Goal: Transaction & Acquisition: Purchase product/service

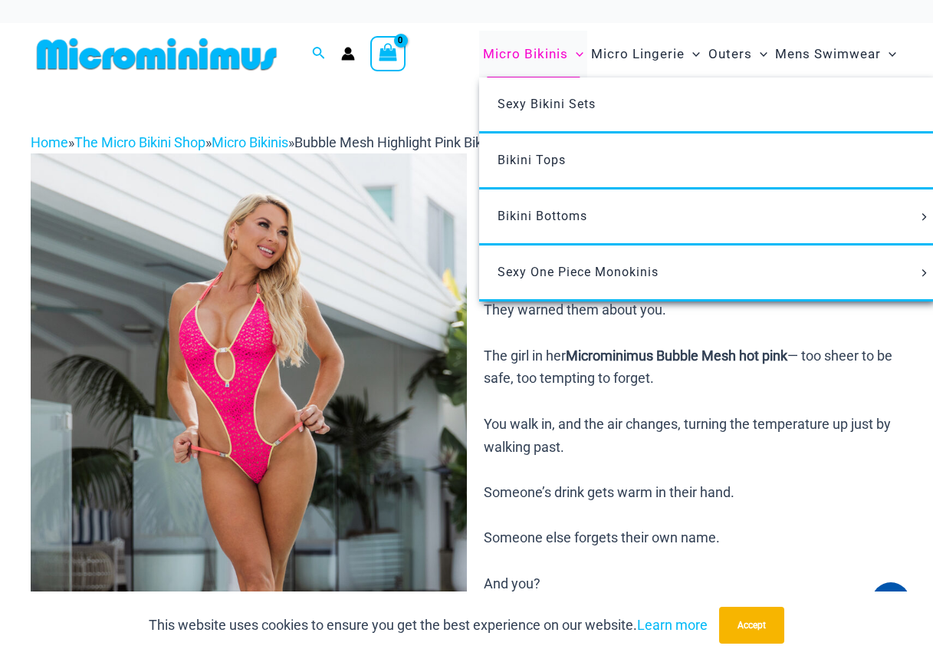
click at [528, 57] on span "Micro Bikinis" at bounding box center [525, 54] width 85 height 39
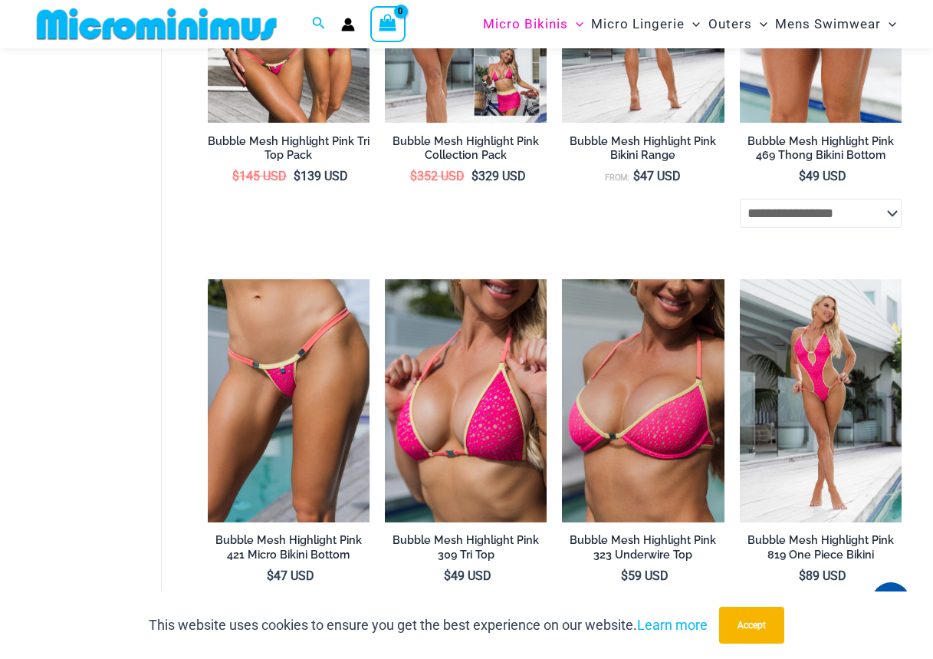
scroll to position [719, 0]
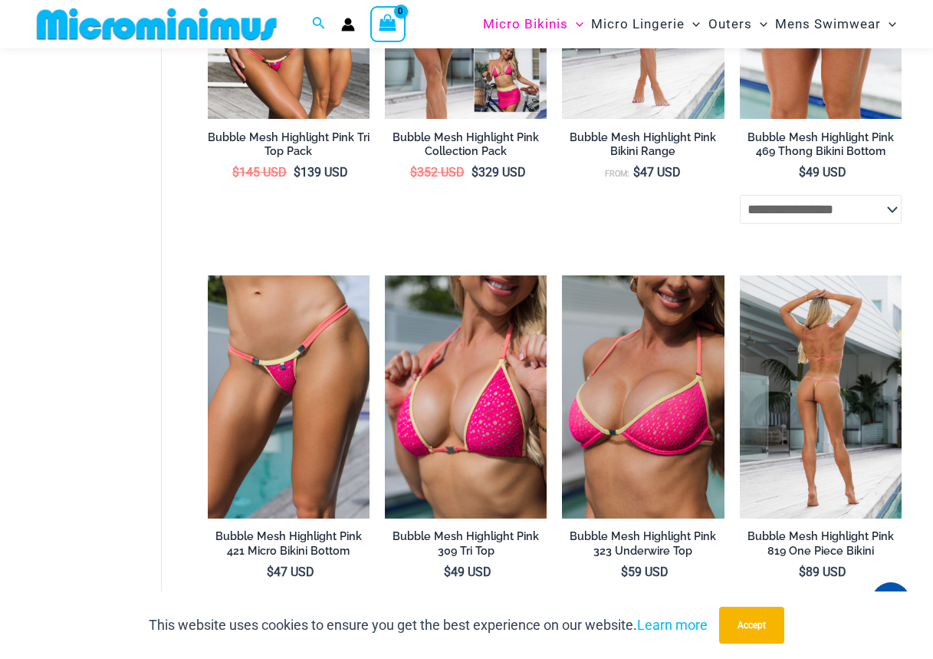
click at [850, 371] on img at bounding box center [821, 396] width 162 height 243
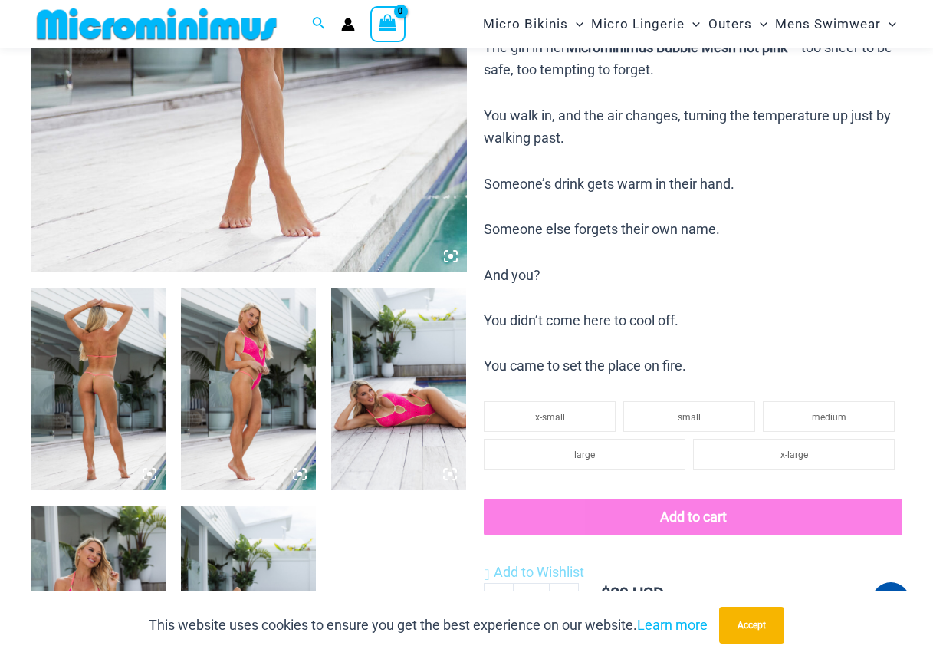
scroll to position [520, 0]
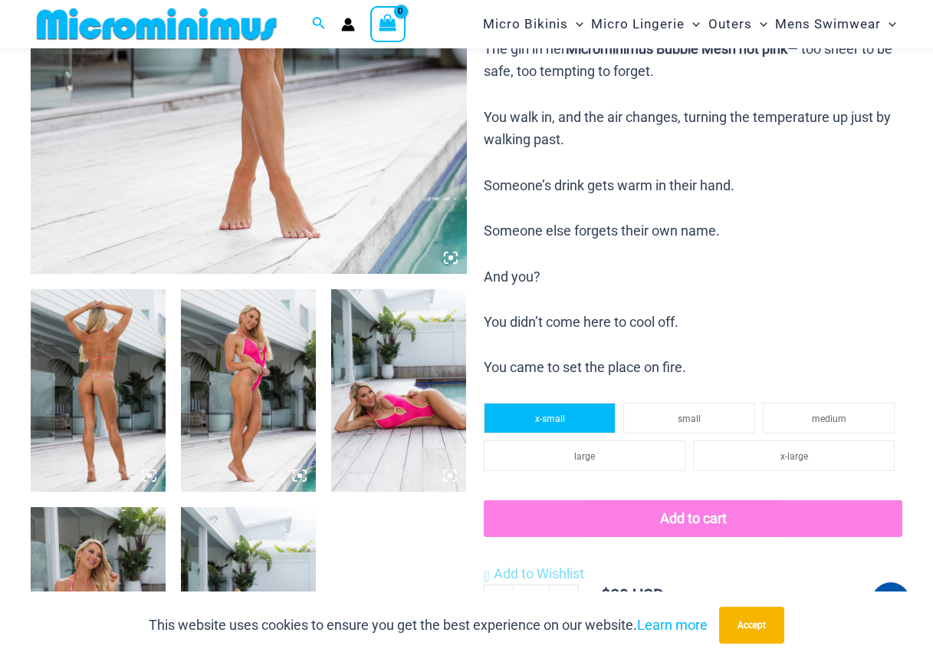
click at [567, 411] on li "x-small" at bounding box center [550, 418] width 132 height 31
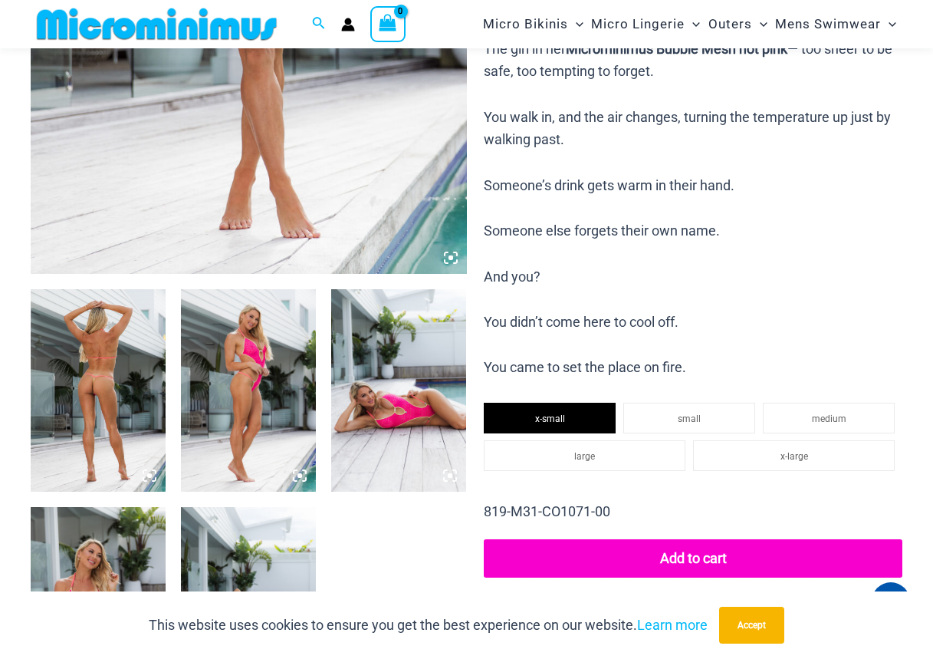
click at [723, 554] on button "Add to cart" at bounding box center [693, 558] width 419 height 38
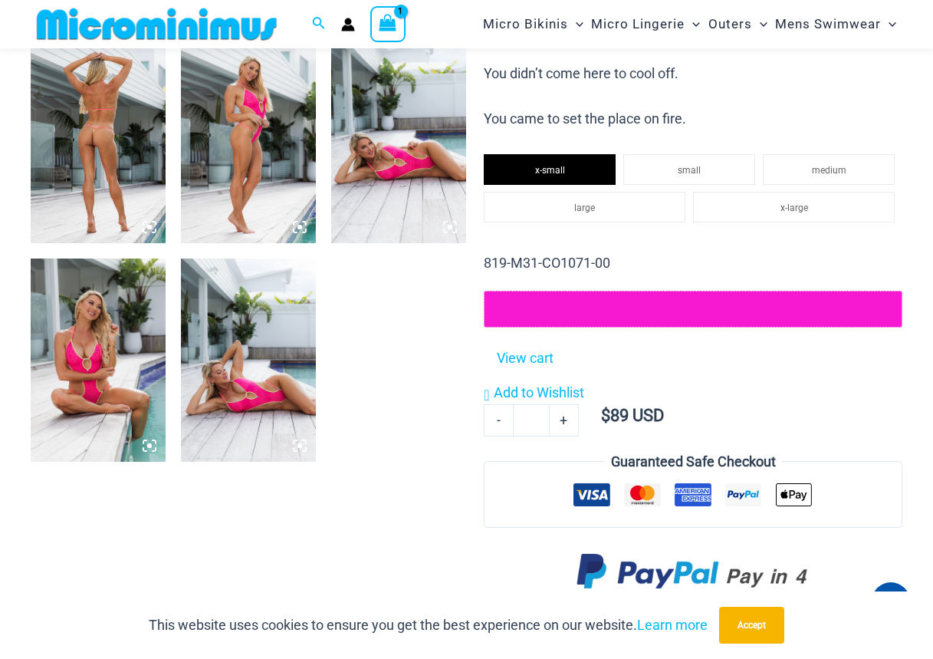
scroll to position [770, 0]
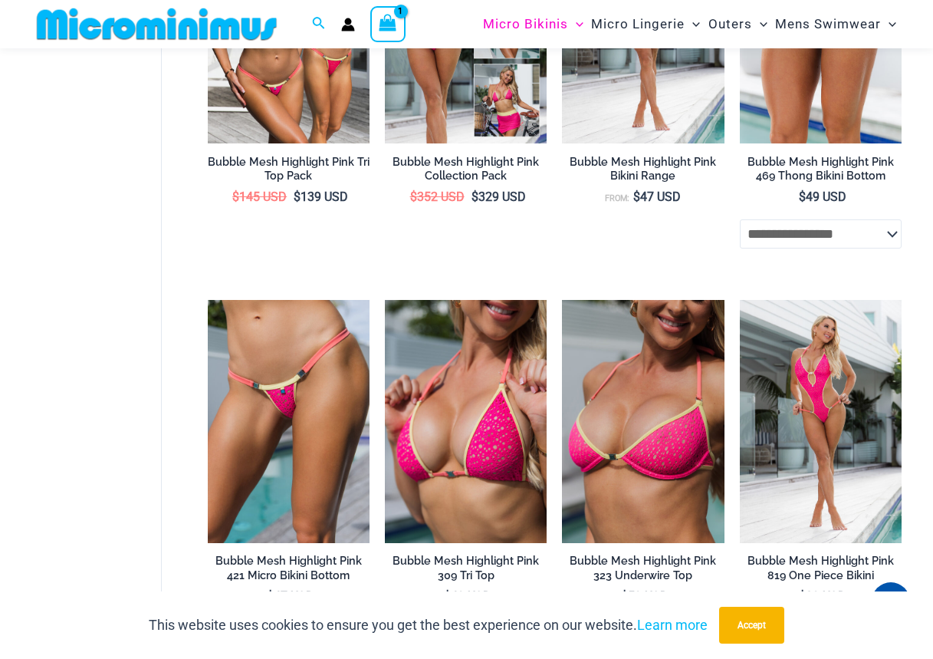
scroll to position [717, 0]
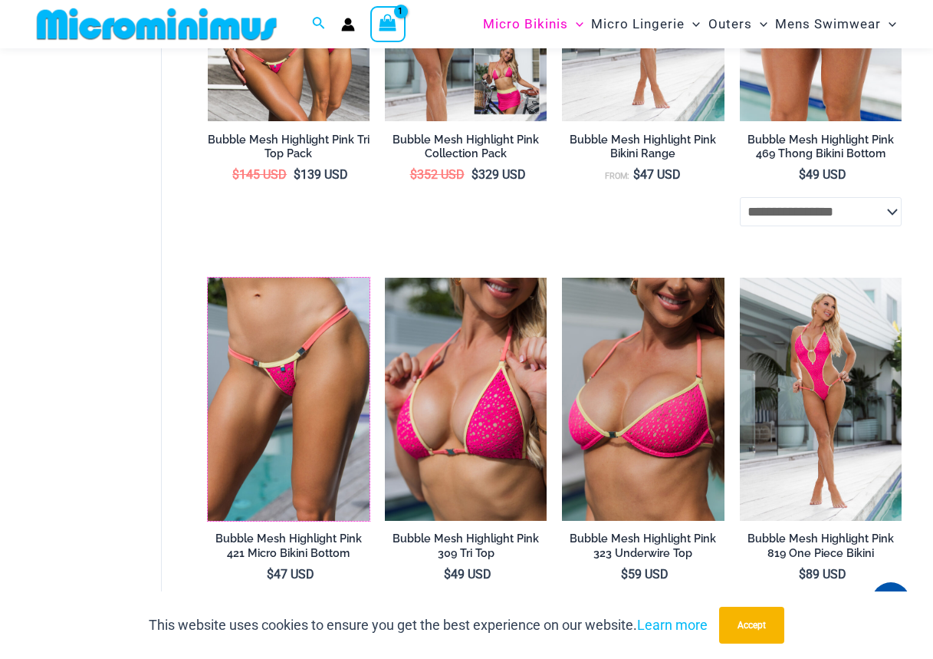
click at [208, 278] on img at bounding box center [208, 278] width 0 height 0
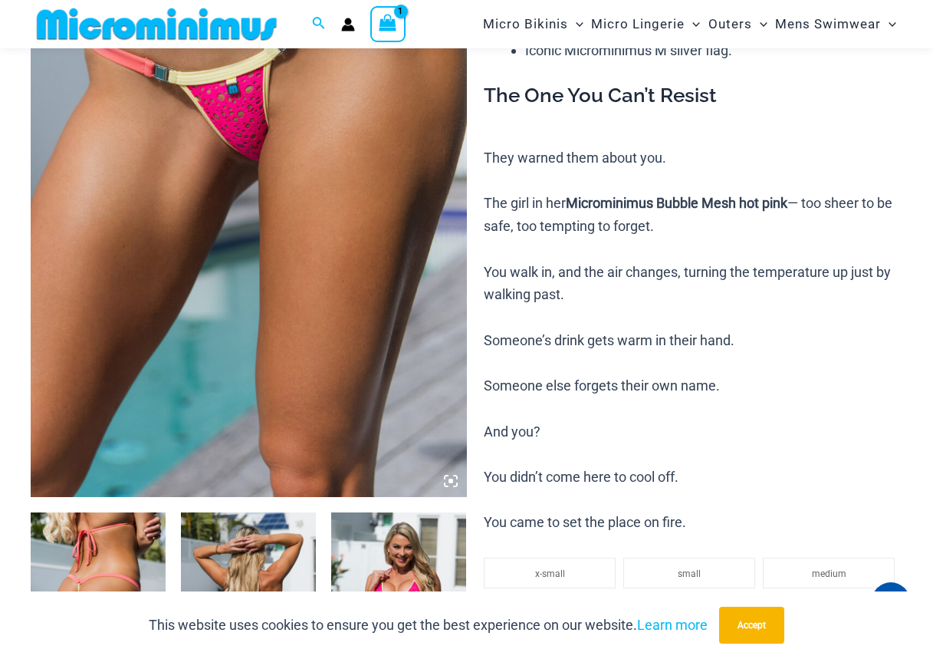
scroll to position [663, 0]
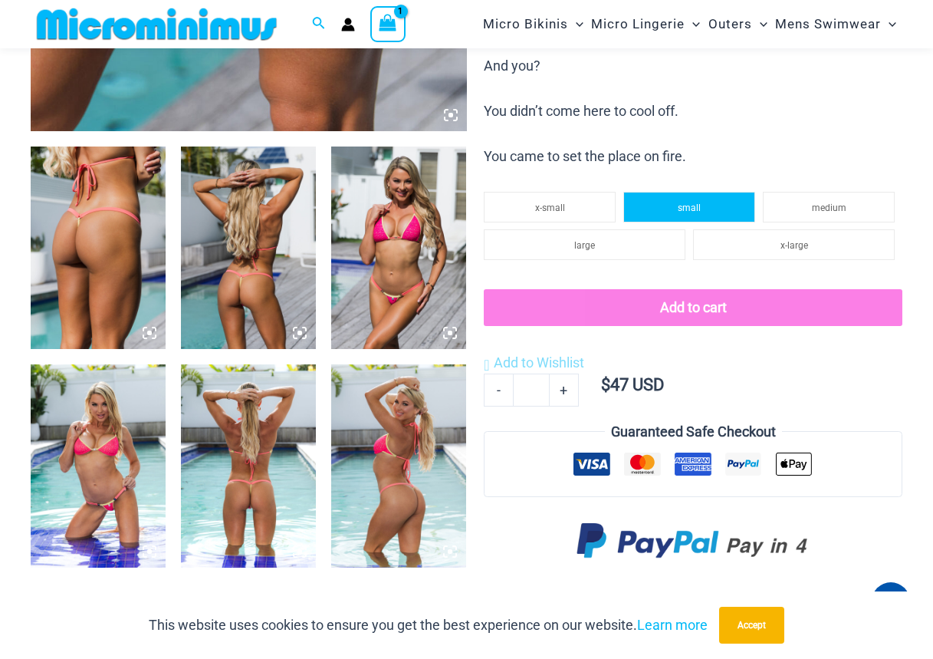
click at [699, 207] on span "small" at bounding box center [689, 207] width 23 height 11
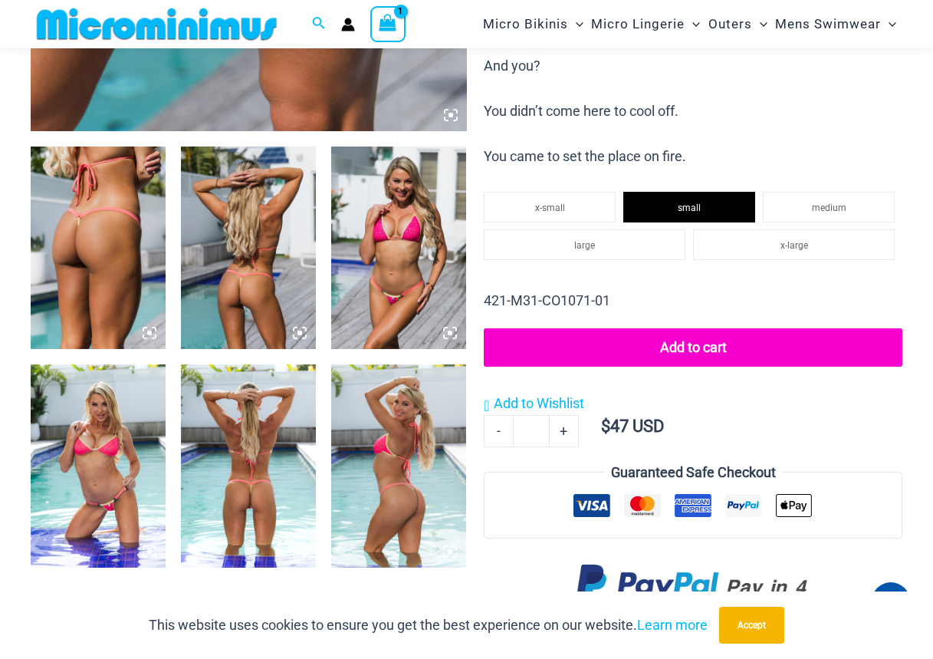
click at [690, 343] on button "Add to cart" at bounding box center [693, 347] width 419 height 38
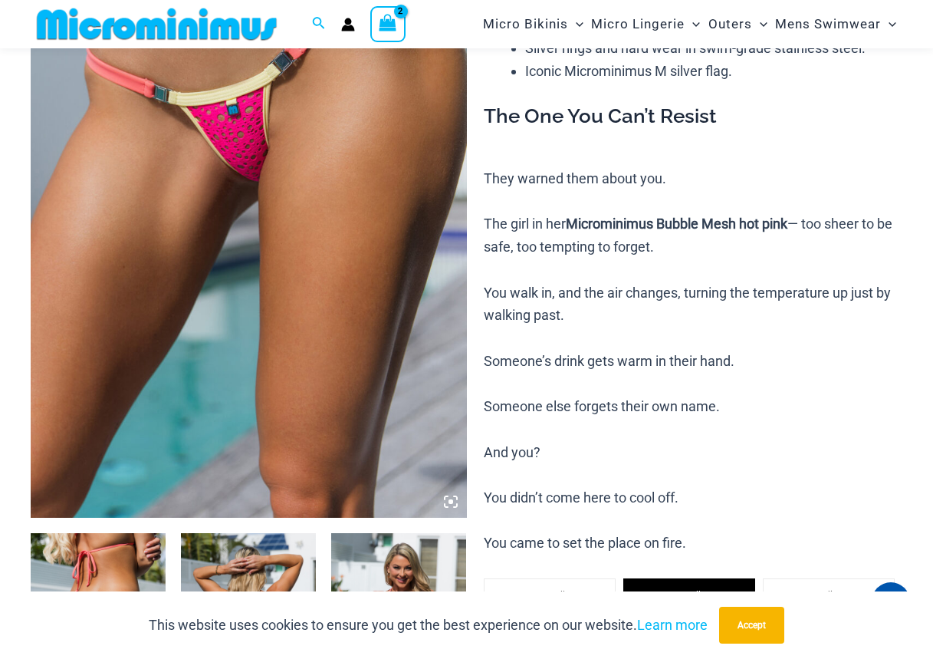
scroll to position [544, 0]
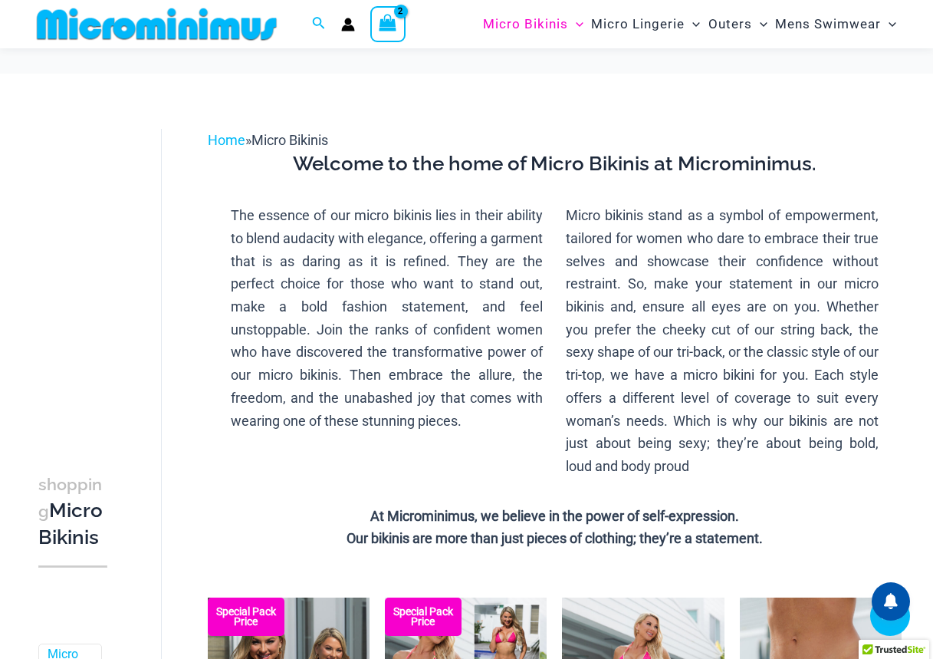
scroll to position [731, 0]
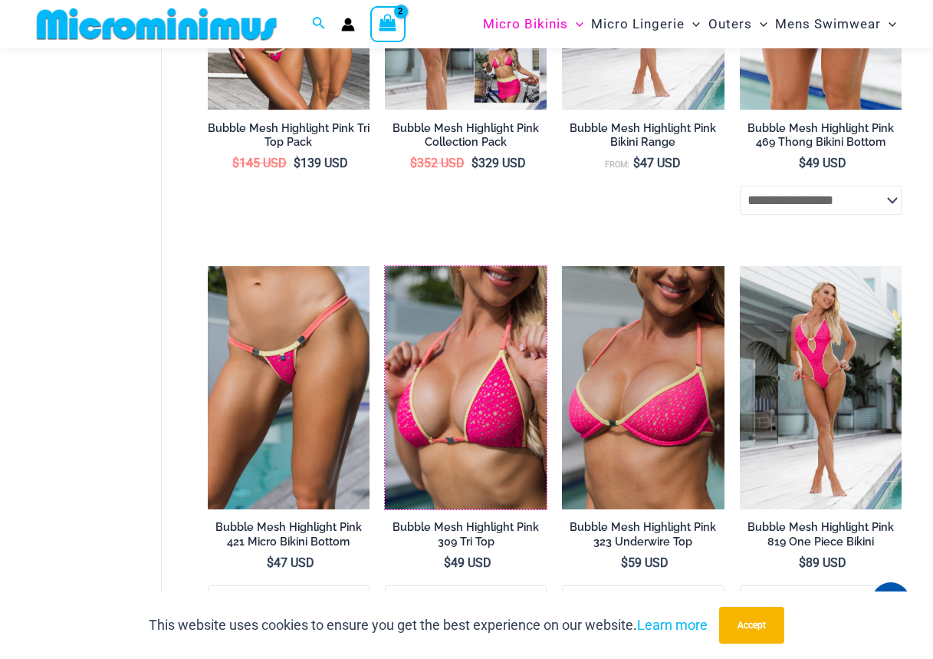
click at [385, 266] on img at bounding box center [385, 266] width 0 height 0
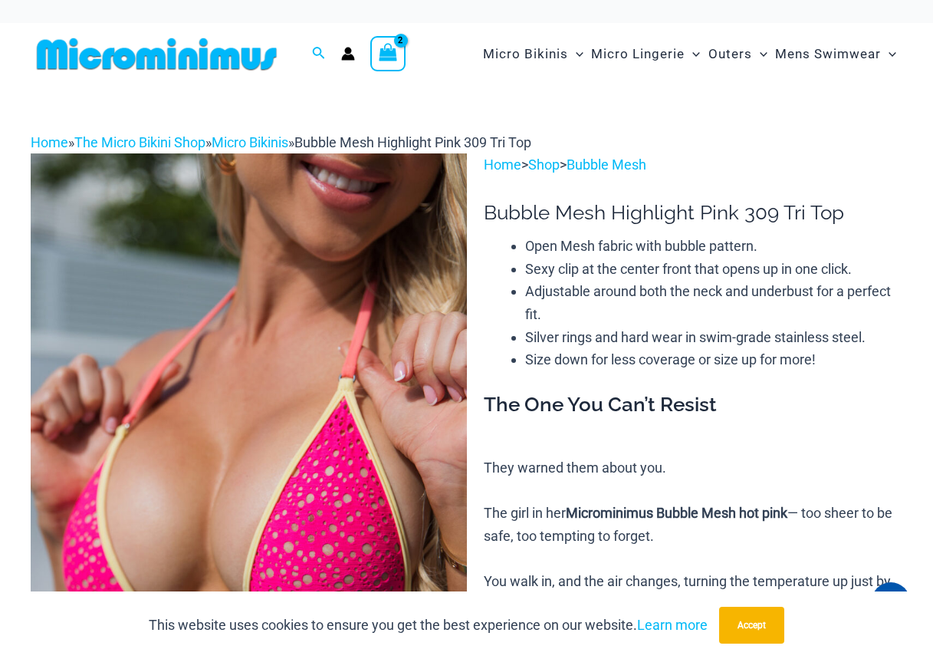
click at [391, 48] on icon "View Shopping Cart, 2 items" at bounding box center [389, 53] width 18 height 18
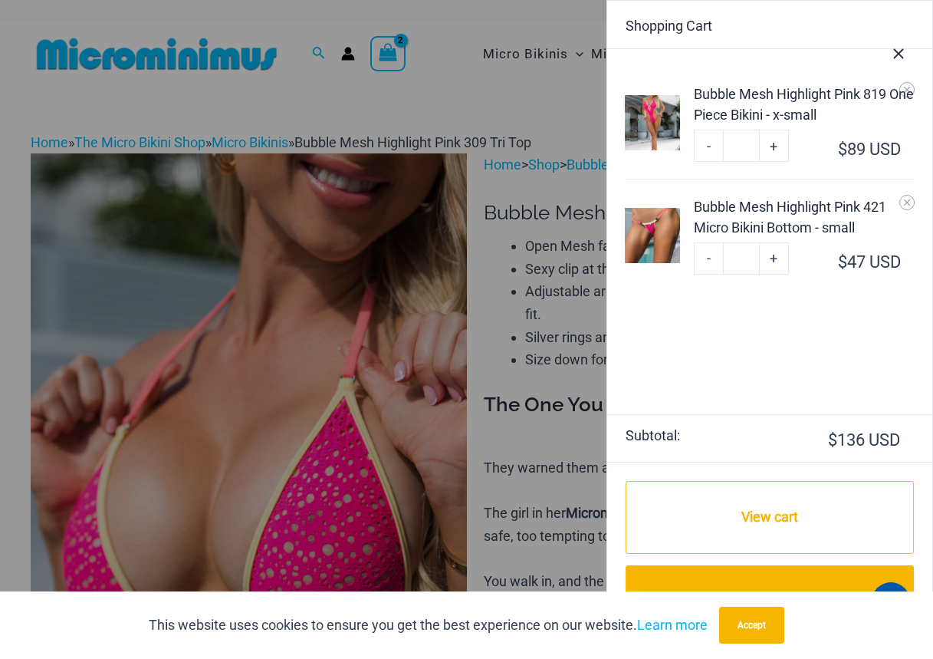
click at [495, 172] on div at bounding box center [466, 329] width 933 height 659
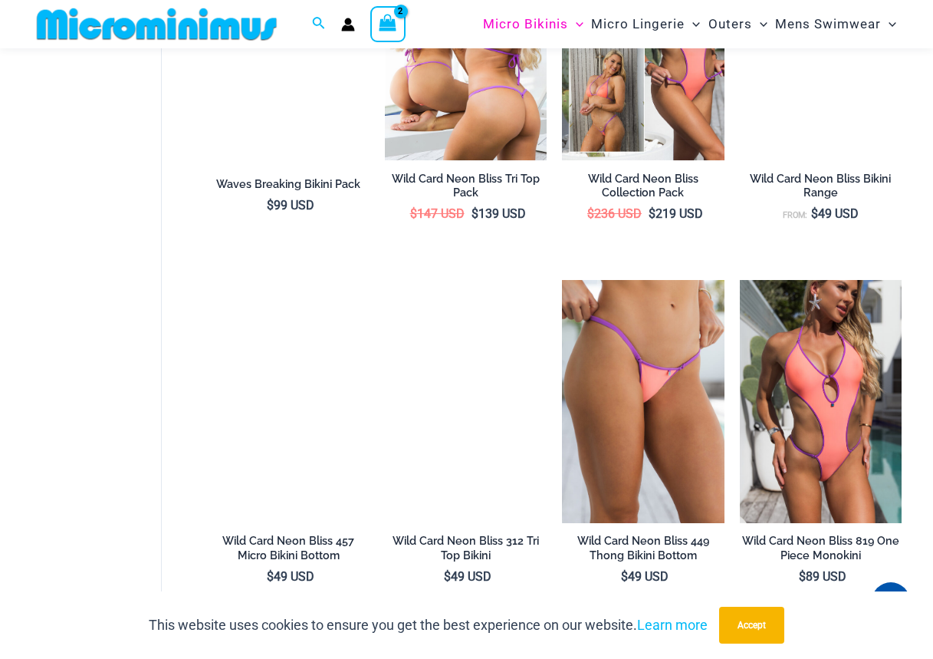
scroll to position [1479, 0]
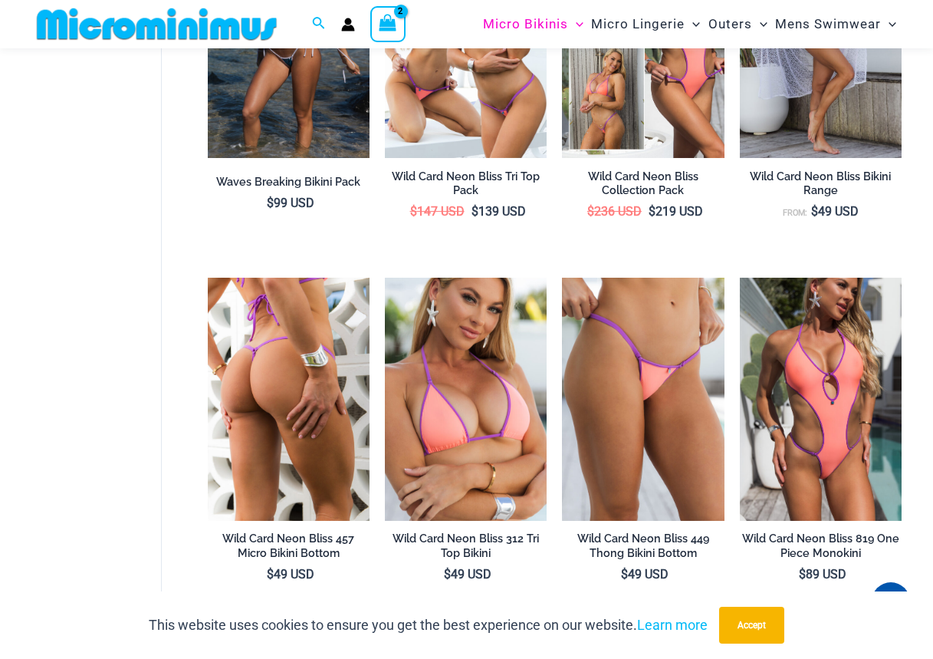
click at [263, 362] on img at bounding box center [289, 399] width 162 height 243
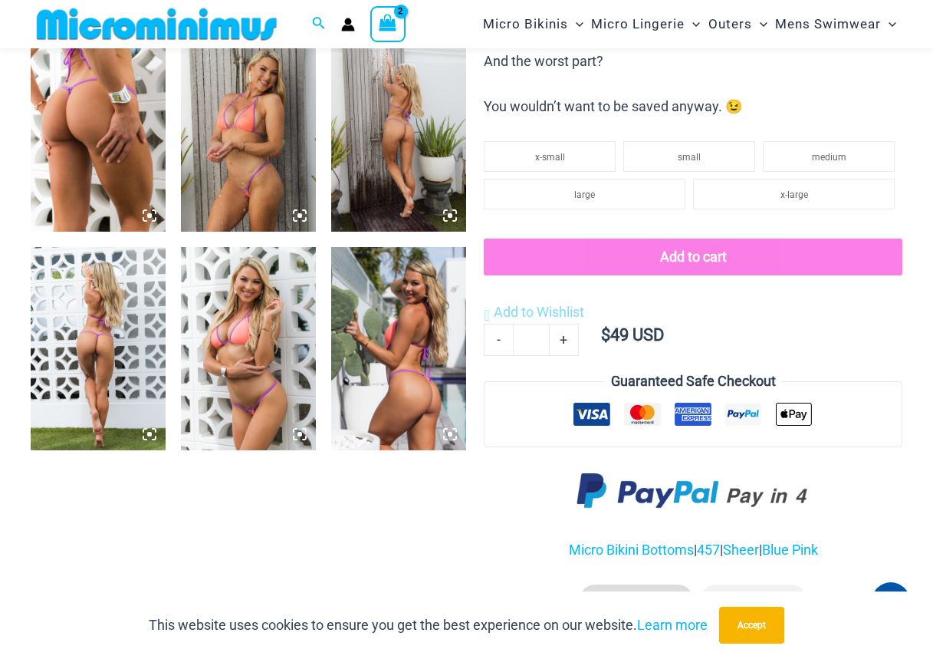
scroll to position [697, 0]
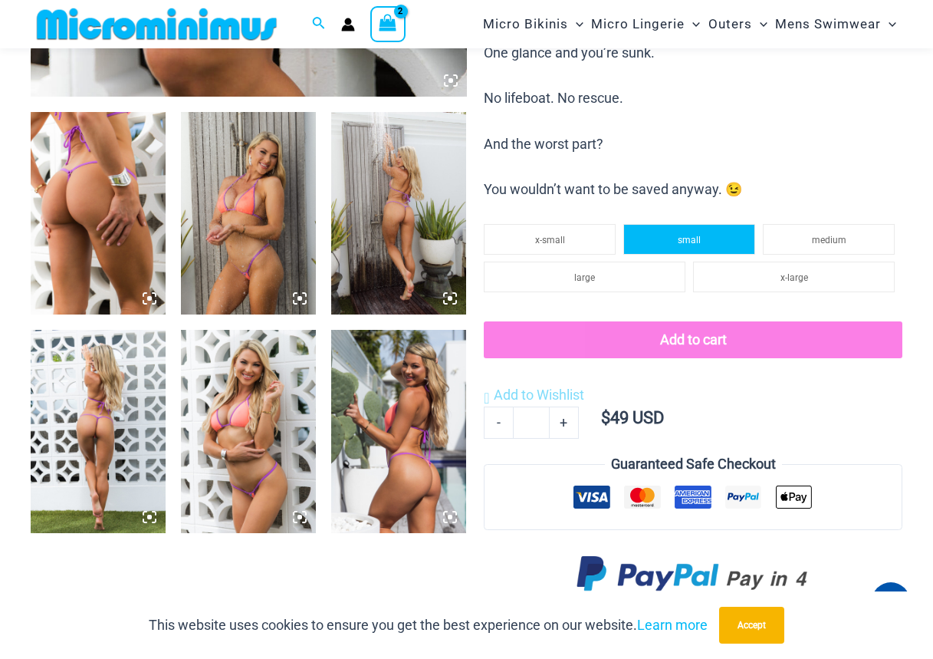
click at [677, 239] on li "small" at bounding box center [689, 239] width 132 height 31
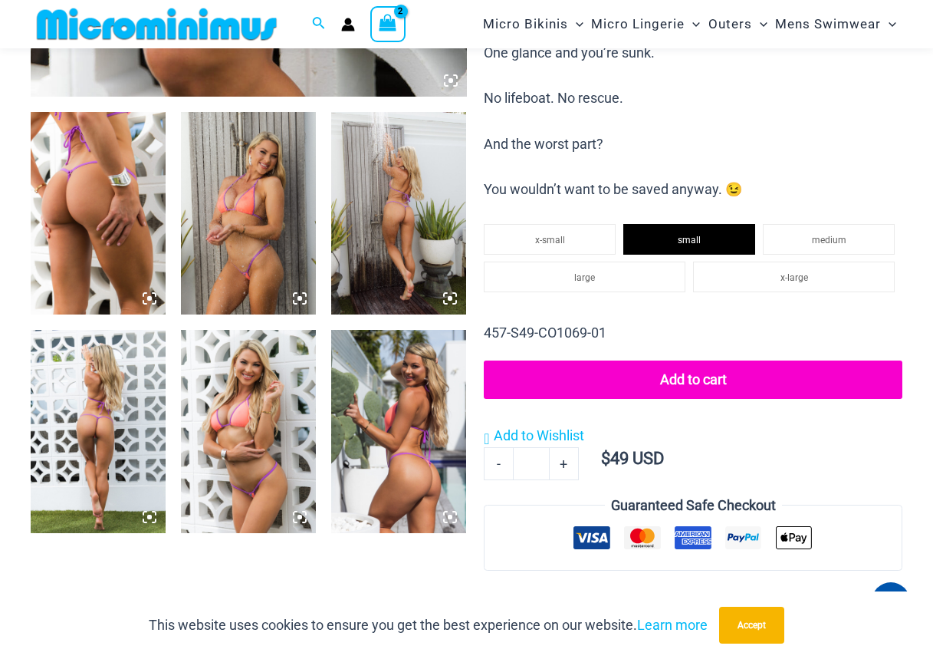
click at [698, 373] on button "Add to cart" at bounding box center [693, 379] width 419 height 38
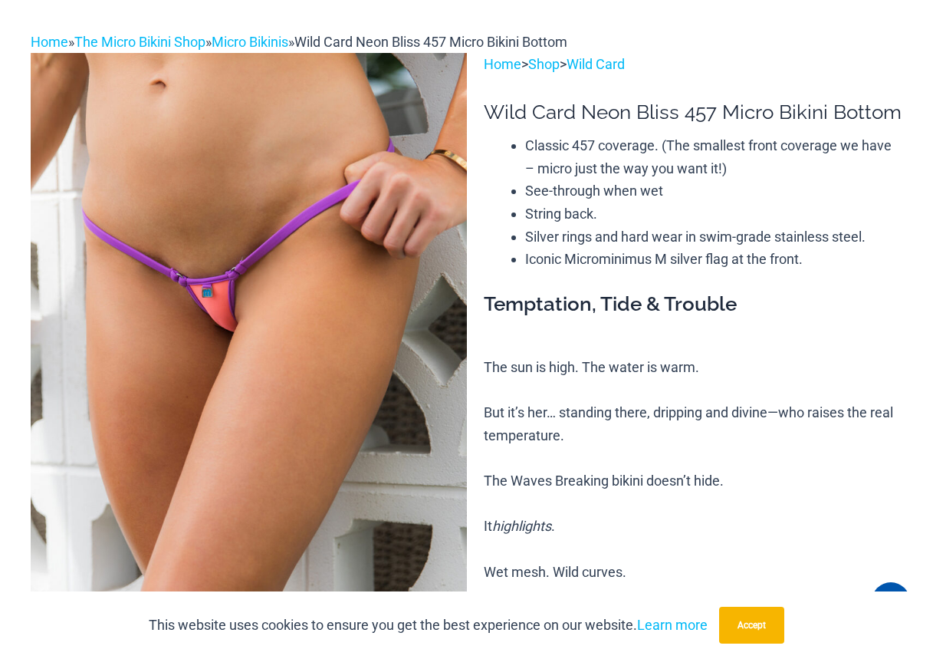
scroll to position [0, 0]
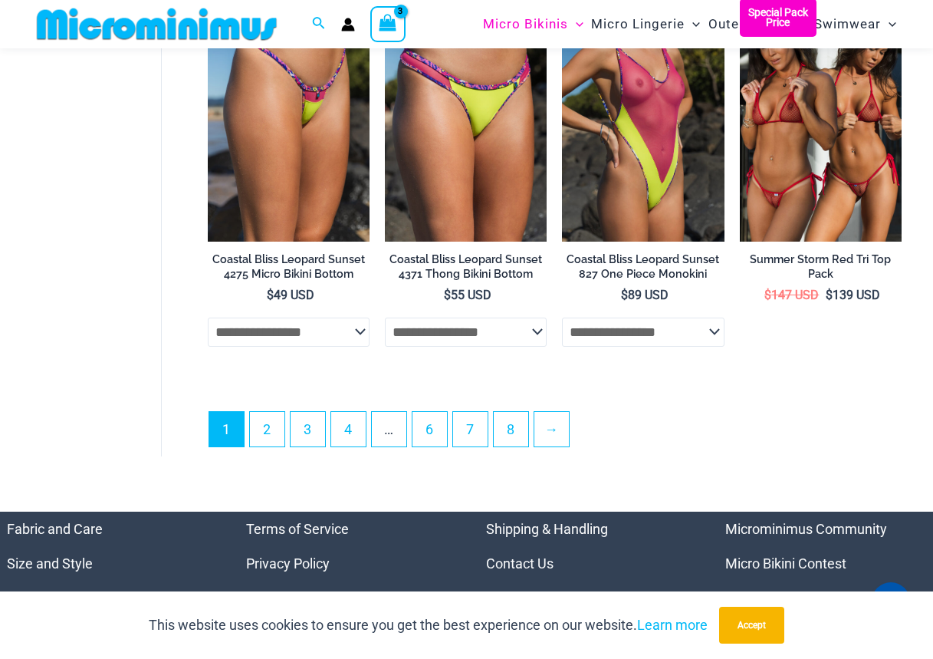
scroll to position [3529, 0]
